Goal: Browse casually

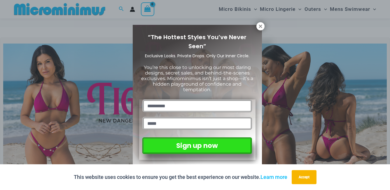
scroll to position [82, 0]
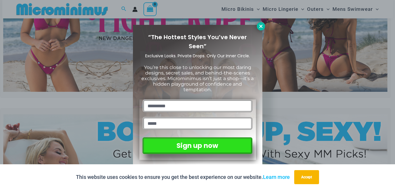
click at [259, 25] on icon at bounding box center [260, 26] width 3 height 3
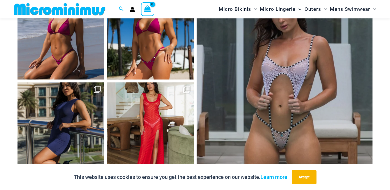
scroll to position [2242, 0]
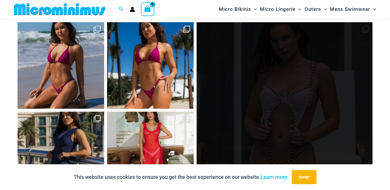
drag, startPoint x: 270, startPoint y: 66, endPoint x: 247, endPoint y: 112, distance: 51.3
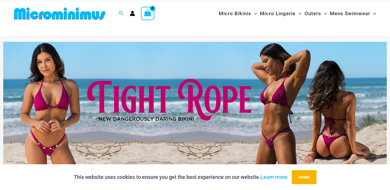
scroll to position [0, 0]
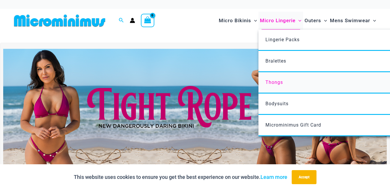
click at [273, 81] on span "Thongs" at bounding box center [275, 82] width 18 height 6
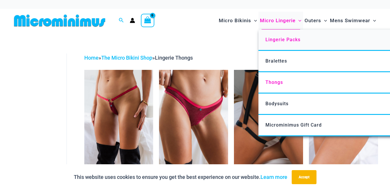
click at [281, 36] on link "Lingerie Packs" at bounding box center [346, 39] width 174 height 21
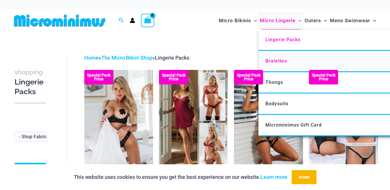
click at [276, 61] on span "Bralettes" at bounding box center [277, 61] width 22 height 6
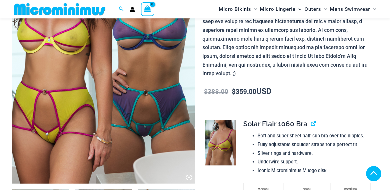
scroll to position [141, 0]
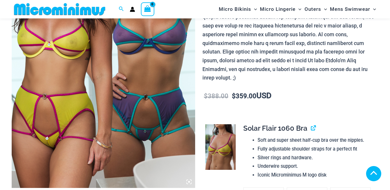
click at [123, 86] on img at bounding box center [104, 49] width 184 height 275
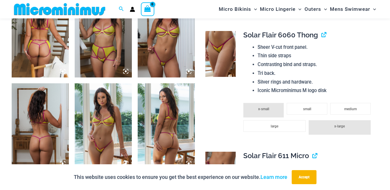
scroll to position [438, 0]
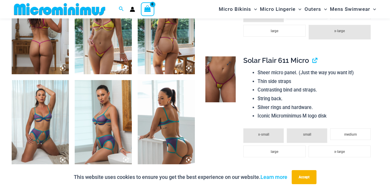
click at [221, 77] on img at bounding box center [220, 79] width 30 height 46
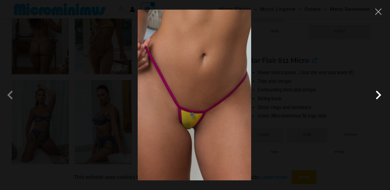
click at [378, 96] on span at bounding box center [379, 95] width 18 height 18
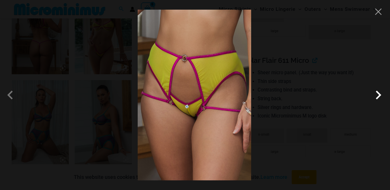
click at [378, 96] on span at bounding box center [379, 95] width 18 height 18
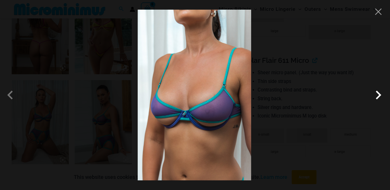
click at [378, 96] on span at bounding box center [379, 95] width 18 height 18
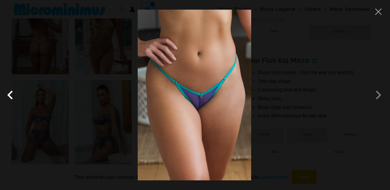
click at [11, 97] on span at bounding box center [12, 95] width 18 height 18
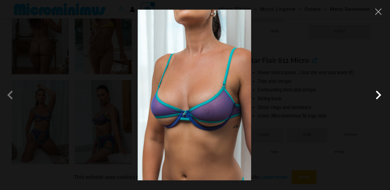
click at [379, 99] on span at bounding box center [379, 95] width 18 height 18
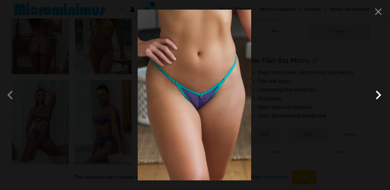
click at [378, 99] on span at bounding box center [379, 95] width 18 height 18
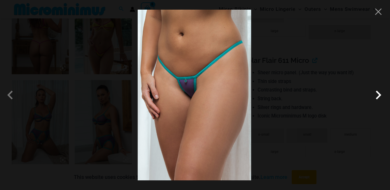
click at [377, 99] on span at bounding box center [379, 95] width 18 height 18
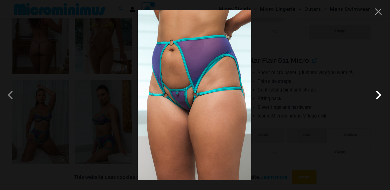
click at [377, 99] on span at bounding box center [379, 95] width 18 height 18
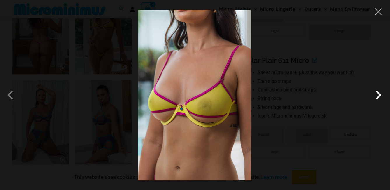
click at [377, 99] on span at bounding box center [379, 95] width 18 height 18
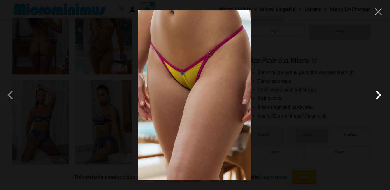
click at [377, 99] on span at bounding box center [379, 95] width 18 height 18
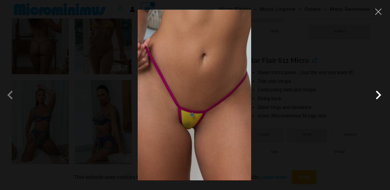
click at [377, 99] on span at bounding box center [379, 95] width 18 height 18
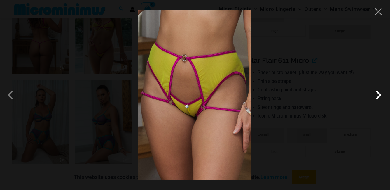
click at [377, 99] on span at bounding box center [379, 95] width 18 height 18
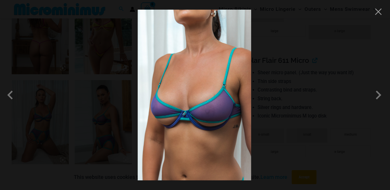
click at [379, 16] on div at bounding box center [195, 95] width 390 height 190
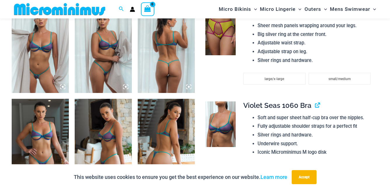
scroll to position [637, 0]
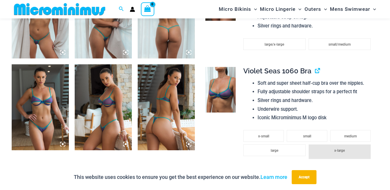
click at [63, 144] on icon at bounding box center [63, 144] width 2 height 2
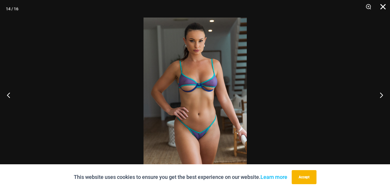
click at [384, 7] on button "Close" at bounding box center [381, 9] width 15 height 18
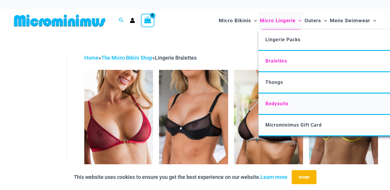
click at [279, 103] on span "Bodysuits" at bounding box center [277, 104] width 23 height 6
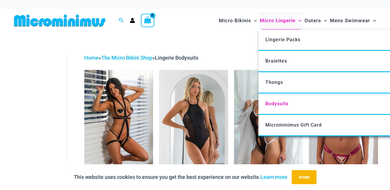
click at [277, 20] on span "Micro Lingerie" at bounding box center [278, 20] width 36 height 15
click at [277, 125] on span "Microminimus Gift Card" at bounding box center [294, 125] width 56 height 6
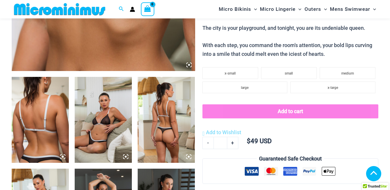
scroll to position [257, 0]
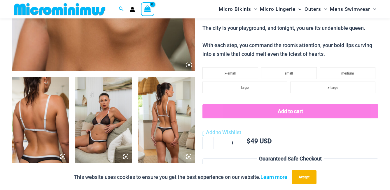
click at [127, 156] on icon at bounding box center [126, 157] width 2 height 2
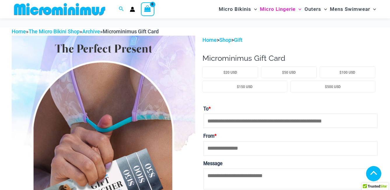
scroll to position [170, 0]
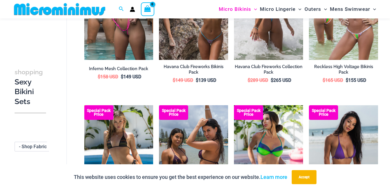
scroll to position [870, 0]
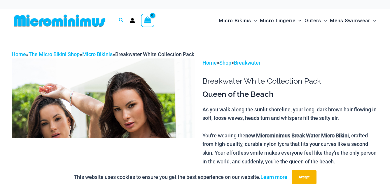
drag, startPoint x: 6, startPoint y: 22, endPoint x: 96, endPoint y: 22, distance: 90.5
click at [96, 22] on div "Search for: Search Search No products in the cart. No products in the cart. Con…" at bounding box center [195, 21] width 390 height 24
drag, startPoint x: 96, startPoint y: 22, endPoint x: 91, endPoint y: 20, distance: 5.2
drag, startPoint x: 91, startPoint y: 20, endPoint x: 25, endPoint y: 40, distance: 68.8
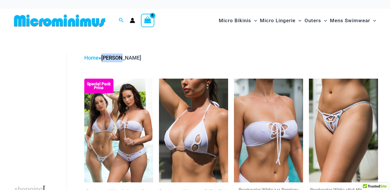
drag, startPoint x: 103, startPoint y: 57, endPoint x: 122, endPoint y: 58, distance: 19.0
click at [122, 58] on span "Home » [PERSON_NAME]" at bounding box center [112, 58] width 57 height 6
drag, startPoint x: 122, startPoint y: 58, endPoint x: 118, endPoint y: 57, distance: 3.8
copy span "[PERSON_NAME]"
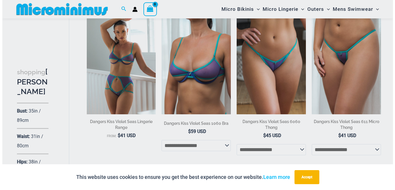
scroll to position [1201, 0]
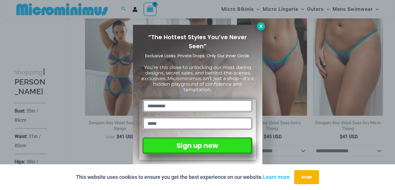
click at [264, 25] on button at bounding box center [261, 26] width 8 height 8
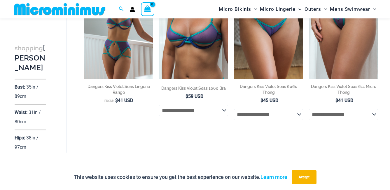
scroll to position [1197, 0]
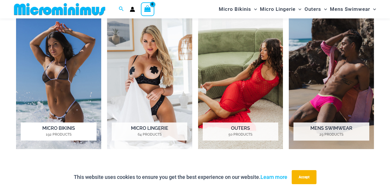
scroll to position [433, 0]
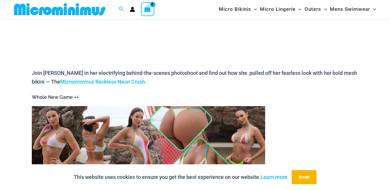
scroll to position [82, 0]
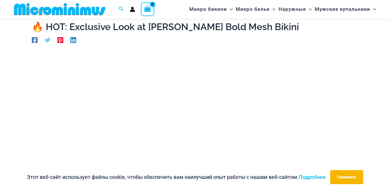
scroll to position [112, 0]
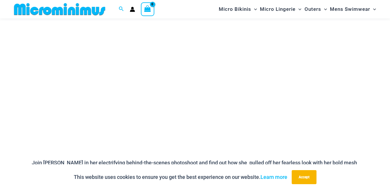
scroll to position [107, 0]
